Goal: Navigation & Orientation: Find specific page/section

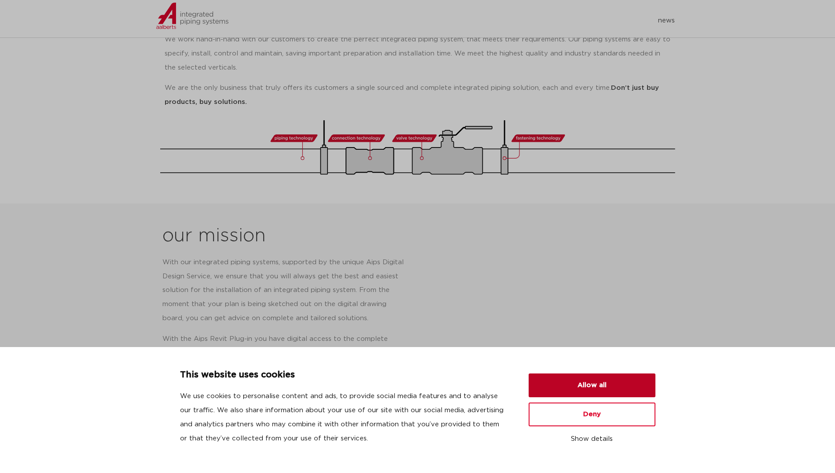
scroll to position [220, 0]
click at [608, 380] on button "Allow all" at bounding box center [592, 385] width 127 height 24
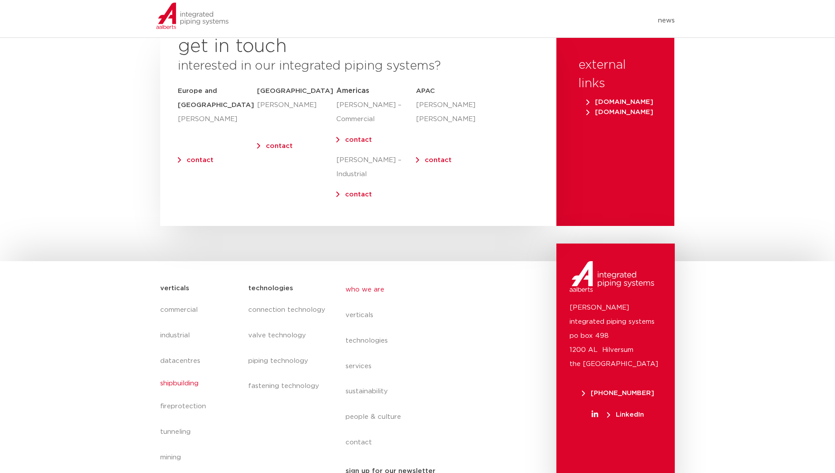
scroll to position [3561, 0]
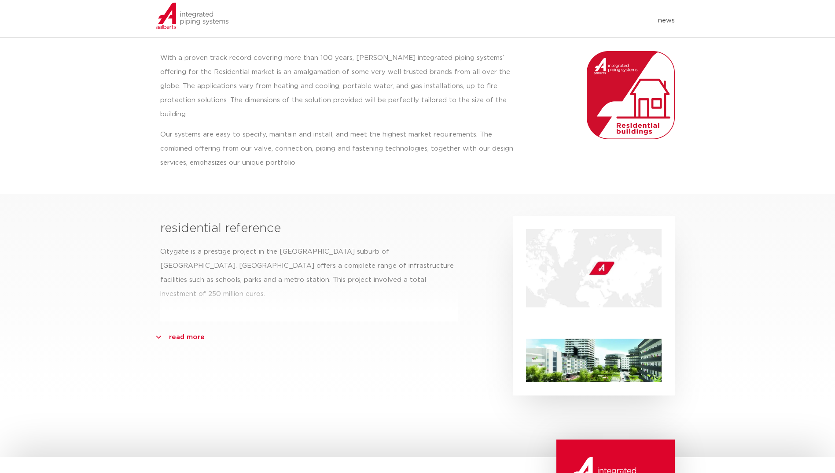
scroll to position [132, 0]
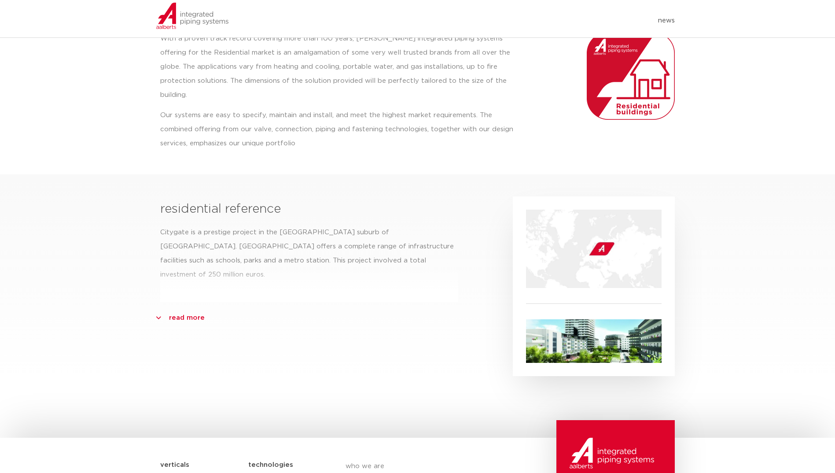
click at [198, 311] on link "read more" at bounding box center [187, 318] width 36 height 14
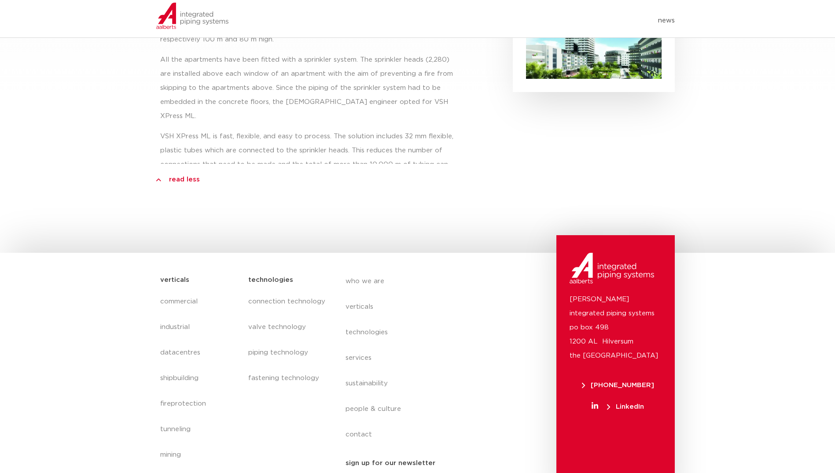
scroll to position [427, 0]
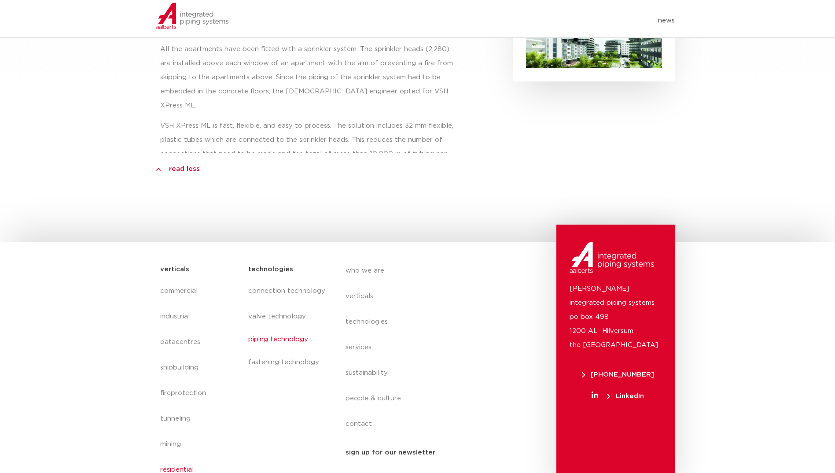
click at [291, 329] on link "piping technology" at bounding box center [287, 339] width 79 height 20
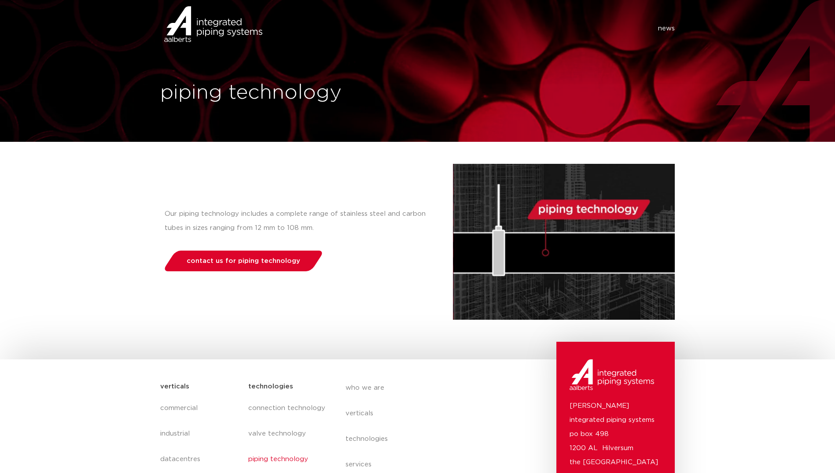
click at [665, 27] on link "news" at bounding box center [666, 28] width 17 height 9
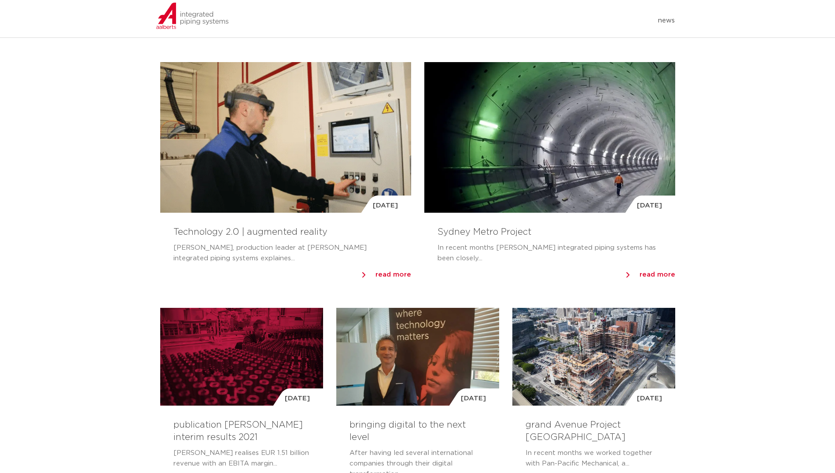
scroll to position [352, 0]
